Goal: Find specific page/section: Find specific page/section

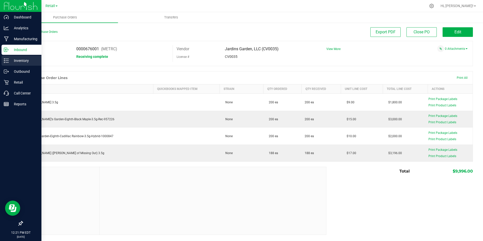
click at [26, 61] on p "Inventory" at bounding box center [24, 61] width 30 height 6
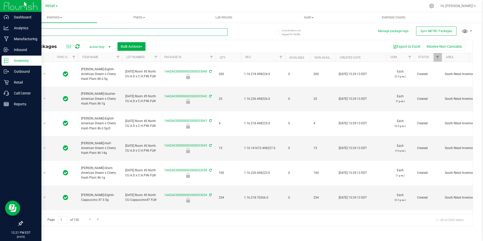
click at [71, 34] on input "text" at bounding box center [124, 32] width 205 height 8
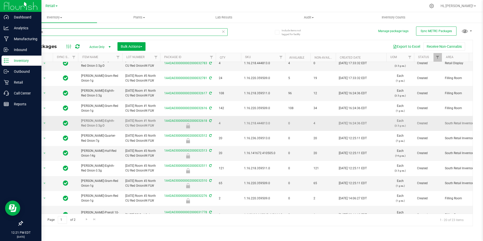
scroll to position [76, 0]
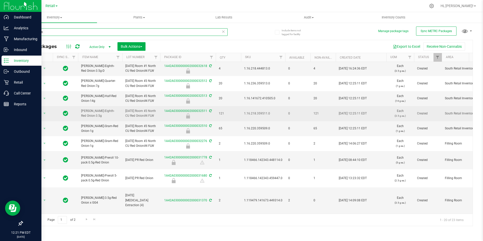
type input "red onion"
click at [195, 121] on td "1A42A0300000002000032511" at bounding box center [188, 113] width 56 height 15
click at [197, 113] on link "1A42A0300000002000032511" at bounding box center [185, 111] width 43 height 4
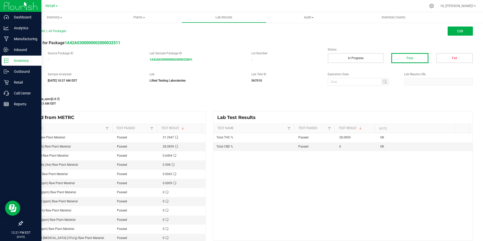
click at [15, 61] on p "Inventory" at bounding box center [24, 61] width 30 height 6
